Goal: Task Accomplishment & Management: Manage account settings

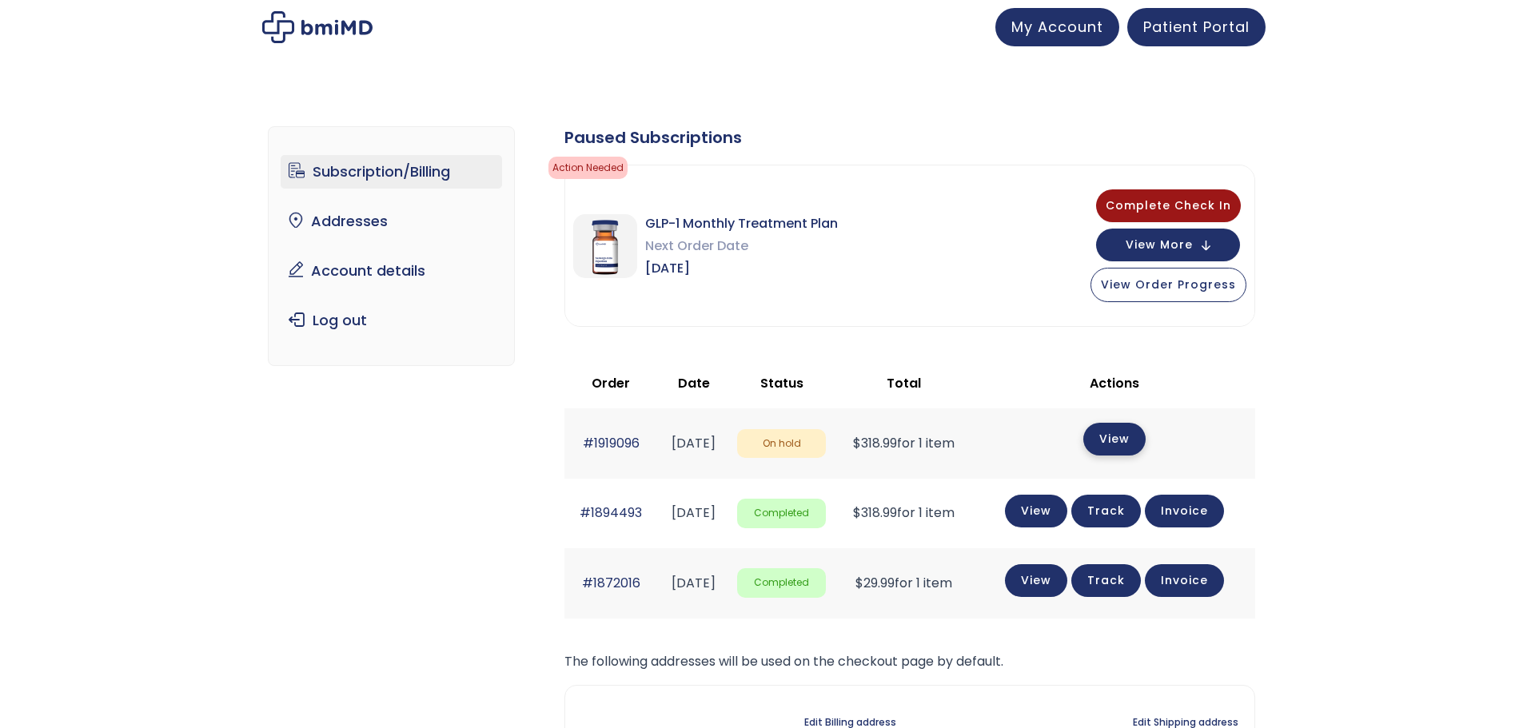
click at [1145, 447] on link "View" at bounding box center [1114, 439] width 62 height 33
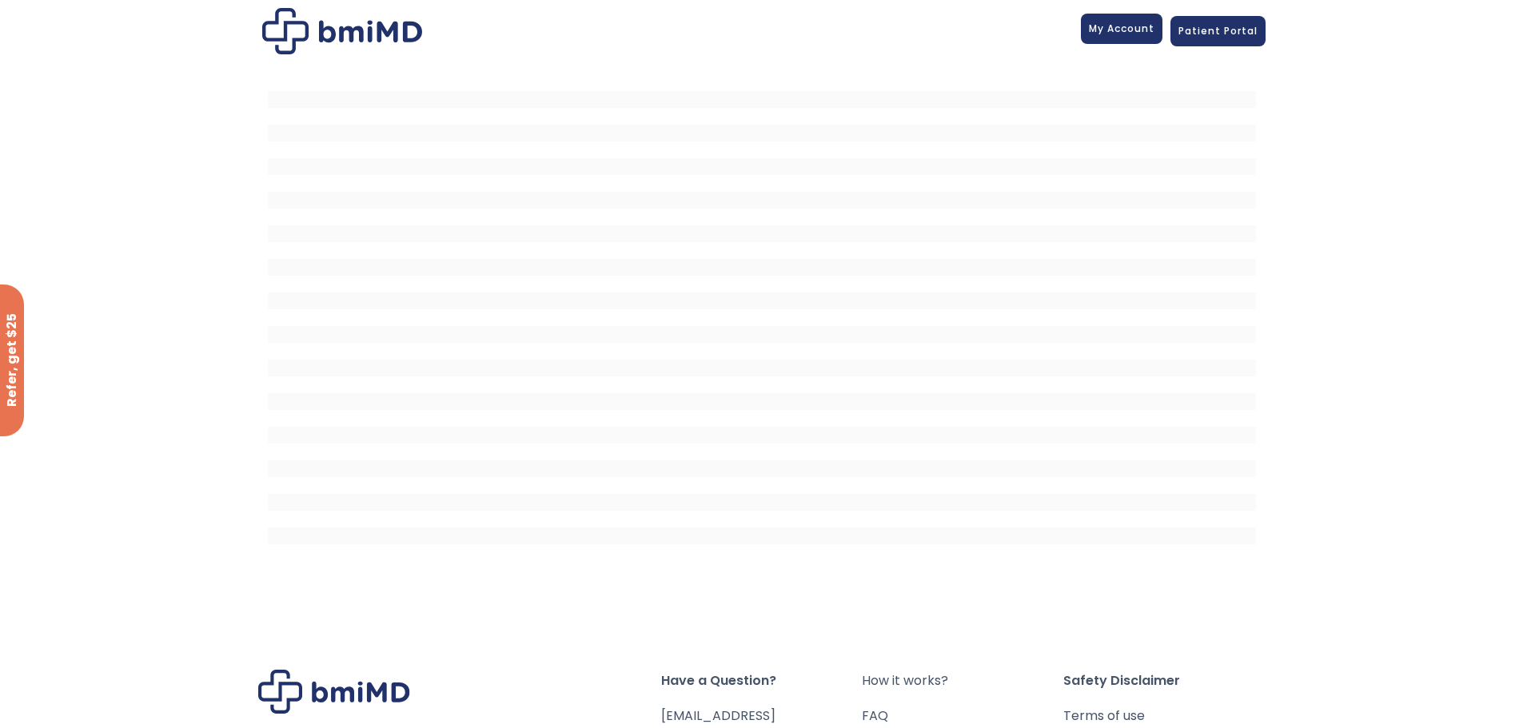
click at [1113, 38] on link "My Account" at bounding box center [1122, 29] width 82 height 30
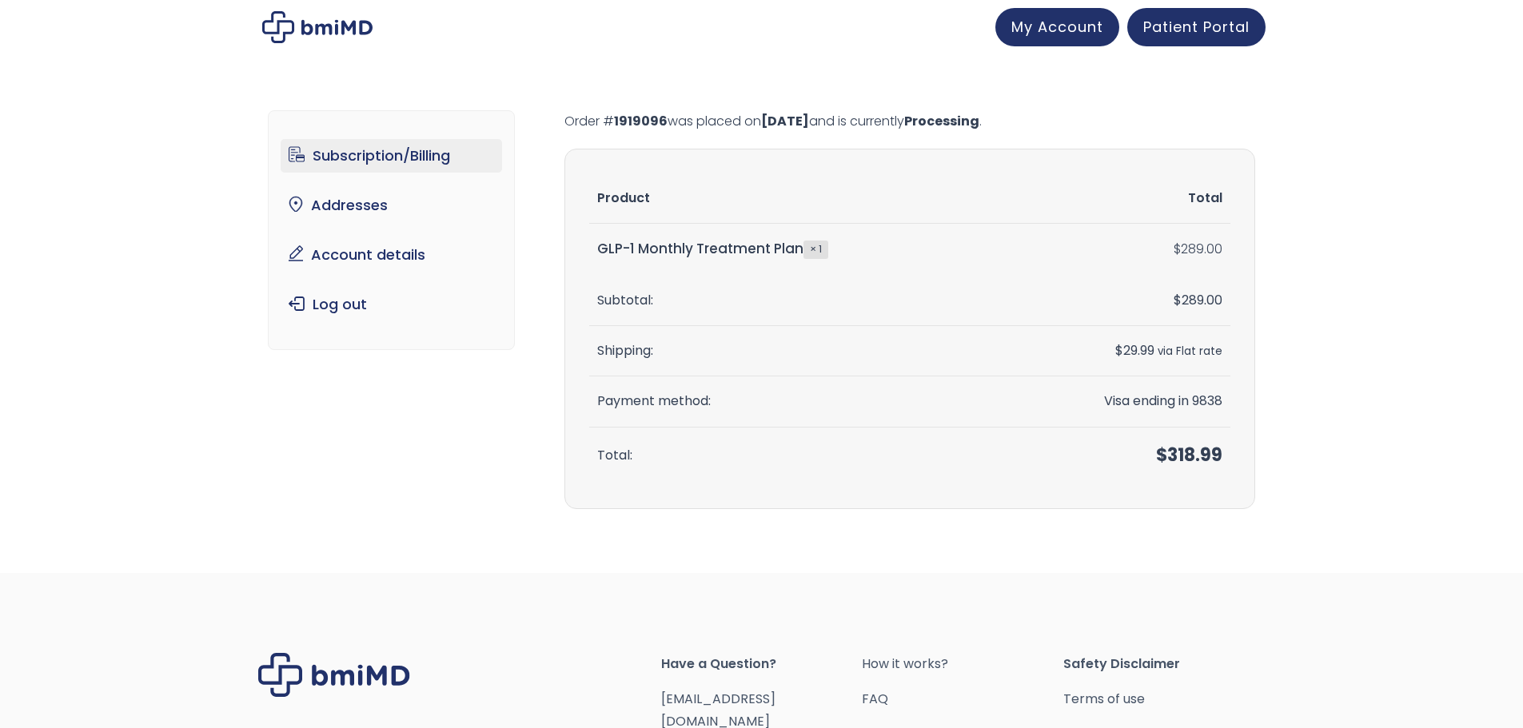
click at [358, 163] on link "Subscription/Billing" at bounding box center [391, 156] width 221 height 34
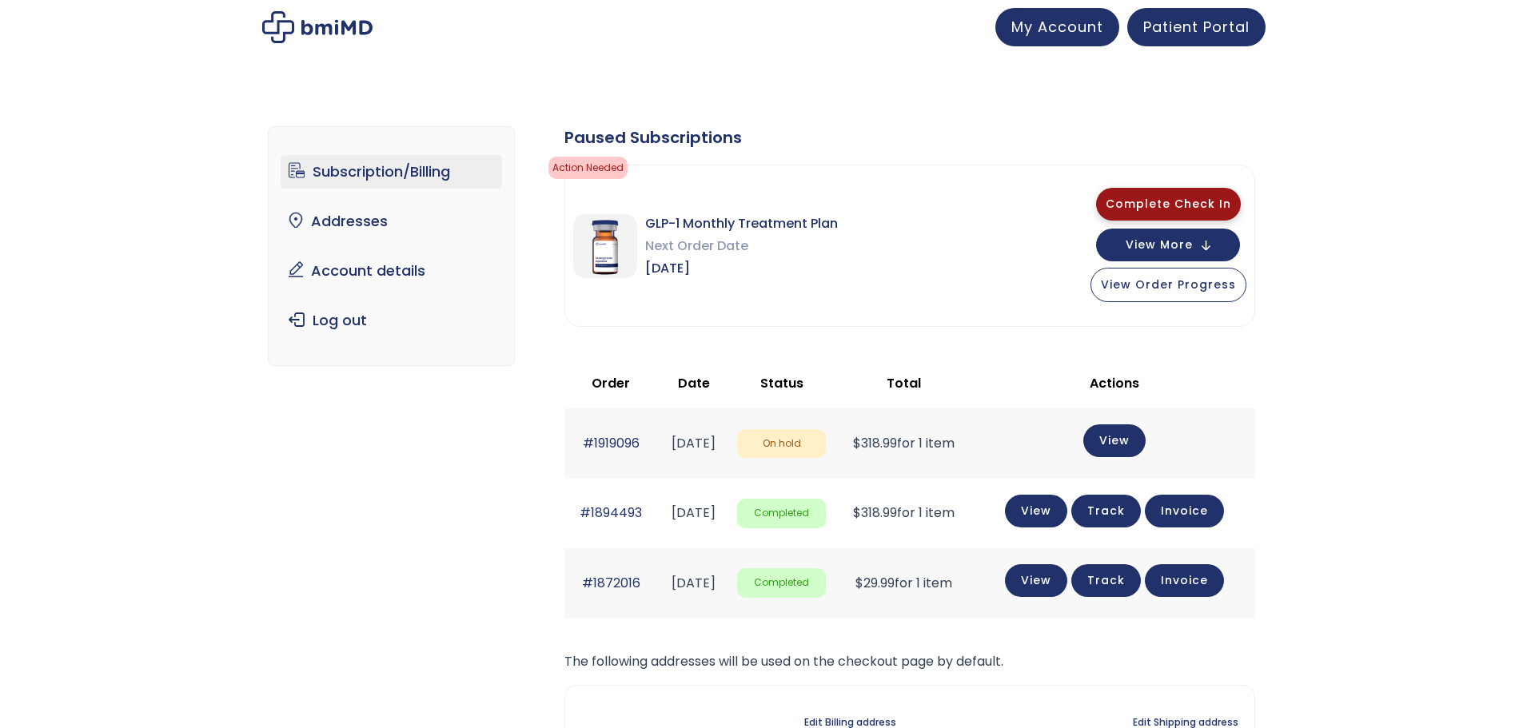
click at [1129, 199] on span "Complete Check In" at bounding box center [1167, 204] width 125 height 16
